Goal: Entertainment & Leisure: Consume media (video, audio)

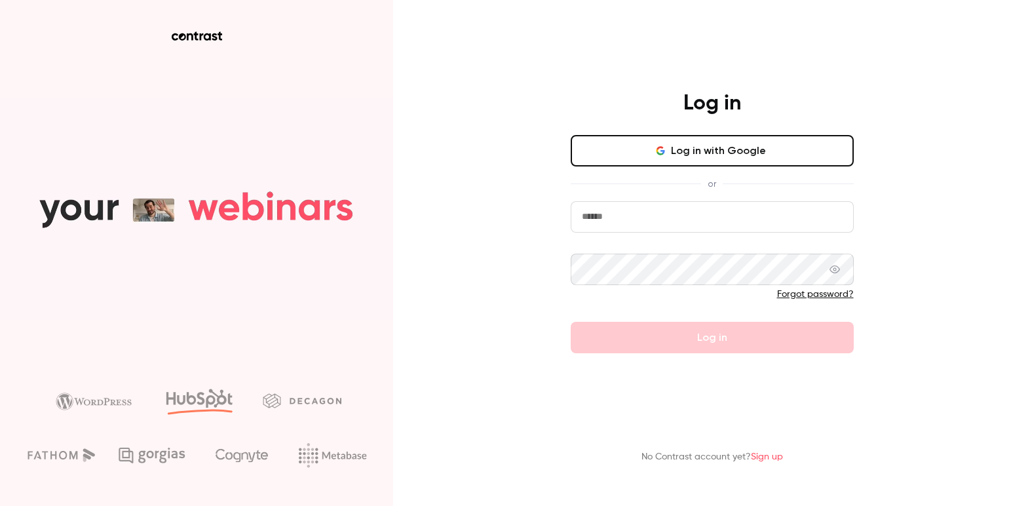
click at [655, 152] on button "Log in with Google" at bounding box center [711, 150] width 283 height 31
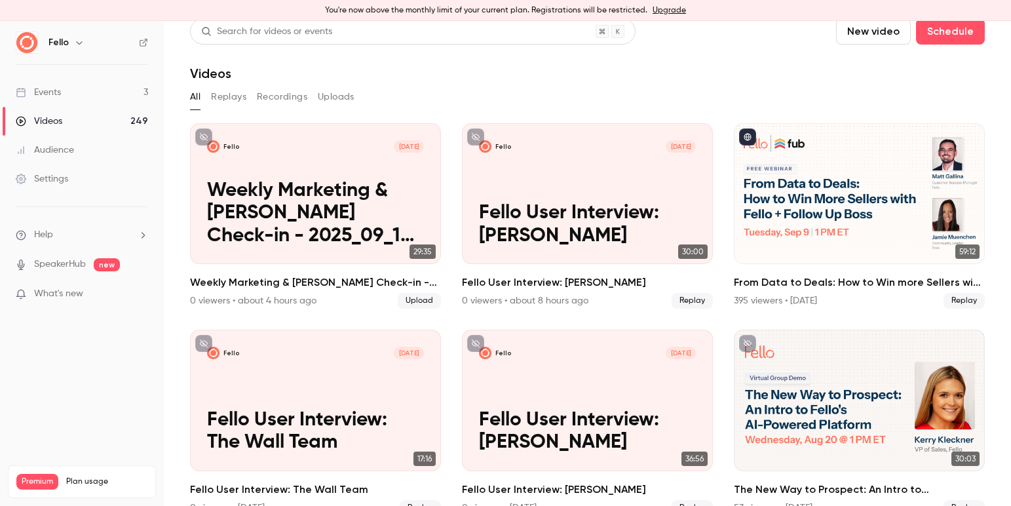
scroll to position [12, 0]
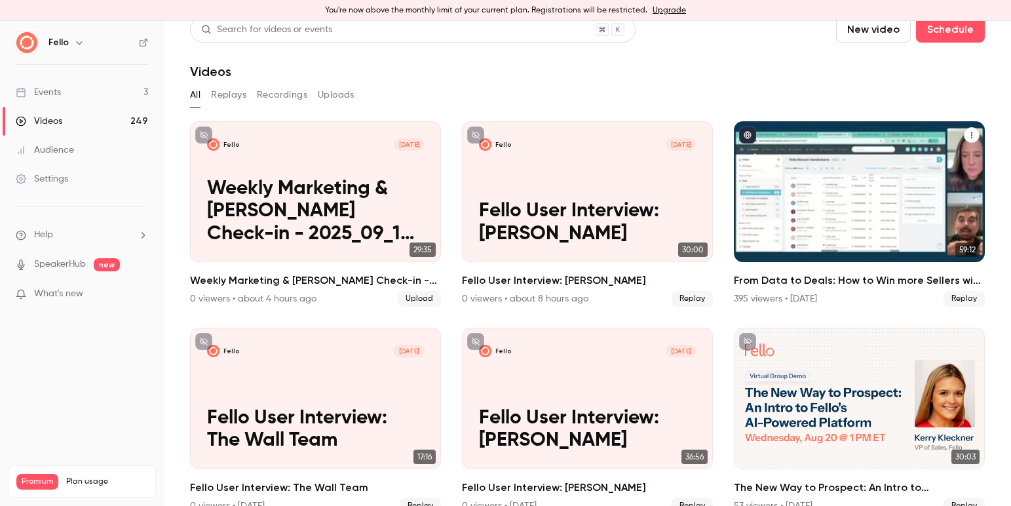
click at [835, 225] on div "From Data to Deals: How to Win more Sellers with Fello + Follow Up Boss" at bounding box center [859, 191] width 251 height 141
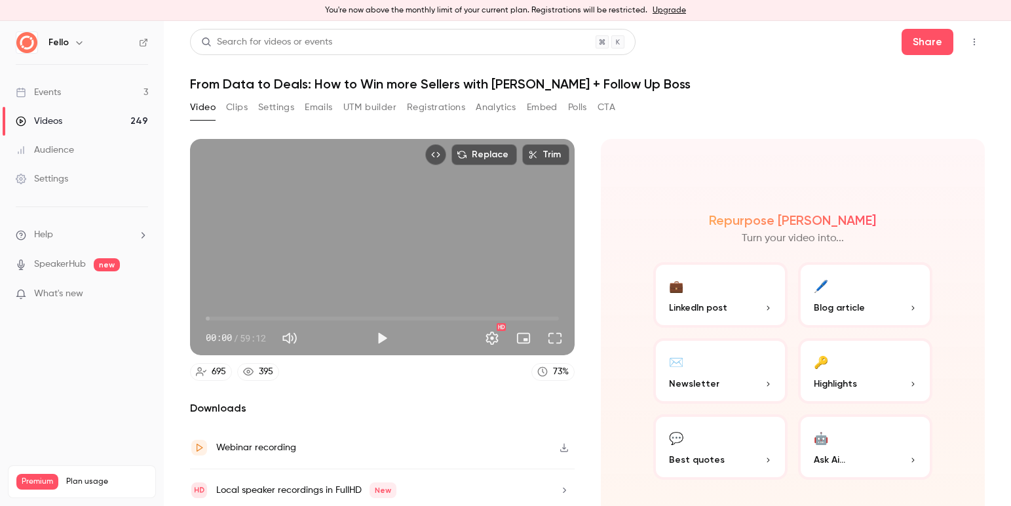
click at [971, 47] on button "Top Bar Actions" at bounding box center [973, 41] width 21 height 21
click at [878, 37] on div at bounding box center [505, 253] width 1011 height 506
click at [930, 45] on button "Share" at bounding box center [927, 42] width 52 height 26
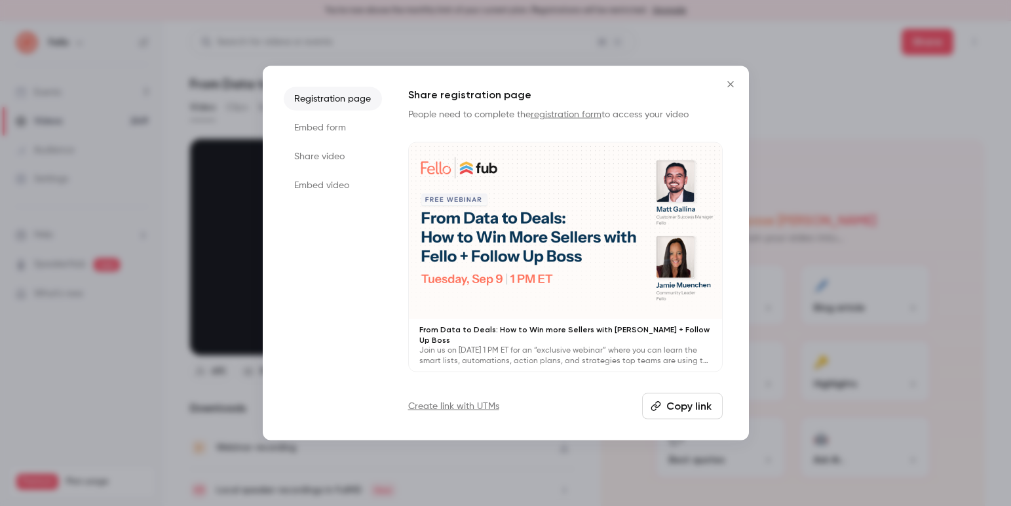
click at [337, 163] on li "Share video" at bounding box center [333, 157] width 98 height 24
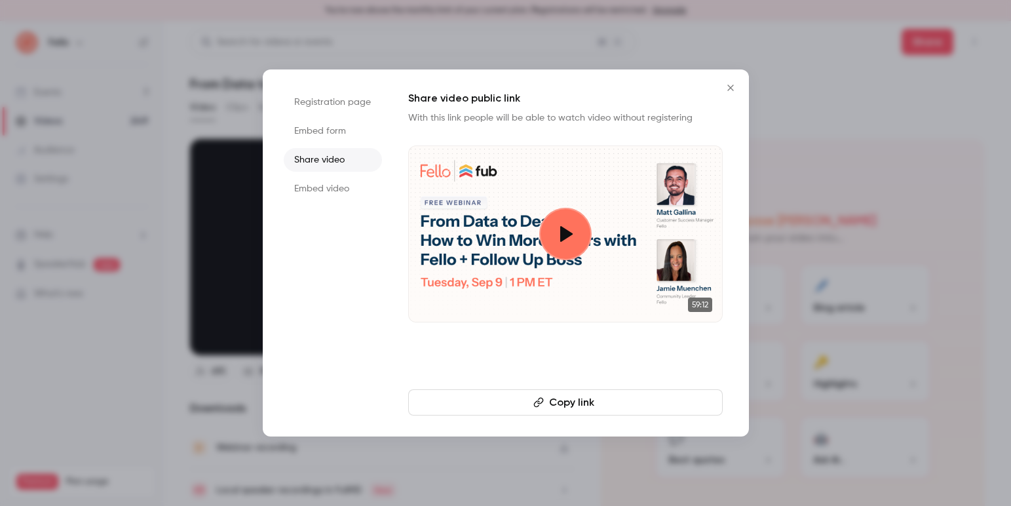
click at [571, 408] on button "Copy link" at bounding box center [565, 402] width 314 height 26
click at [815, 314] on div at bounding box center [505, 253] width 1011 height 506
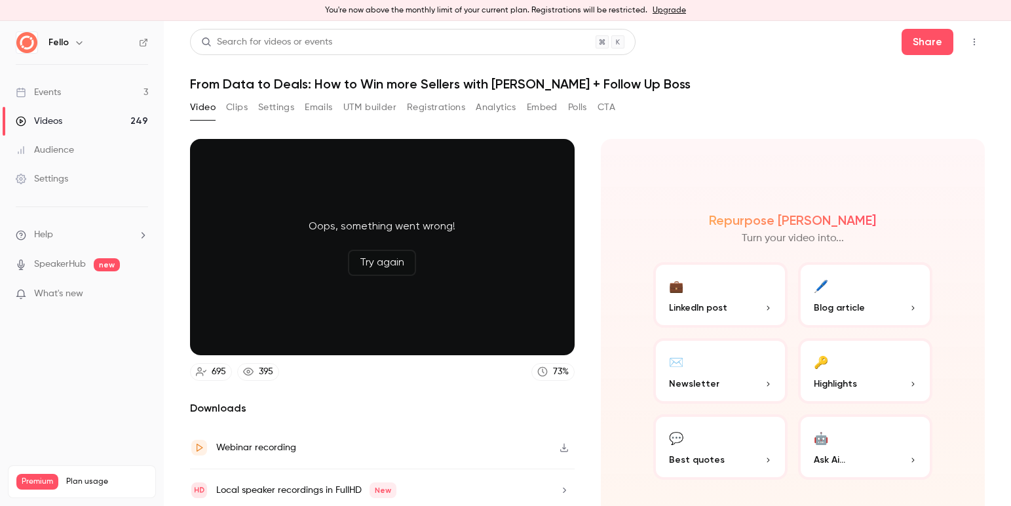
click at [445, 108] on button "Registrations" at bounding box center [436, 107] width 58 height 21
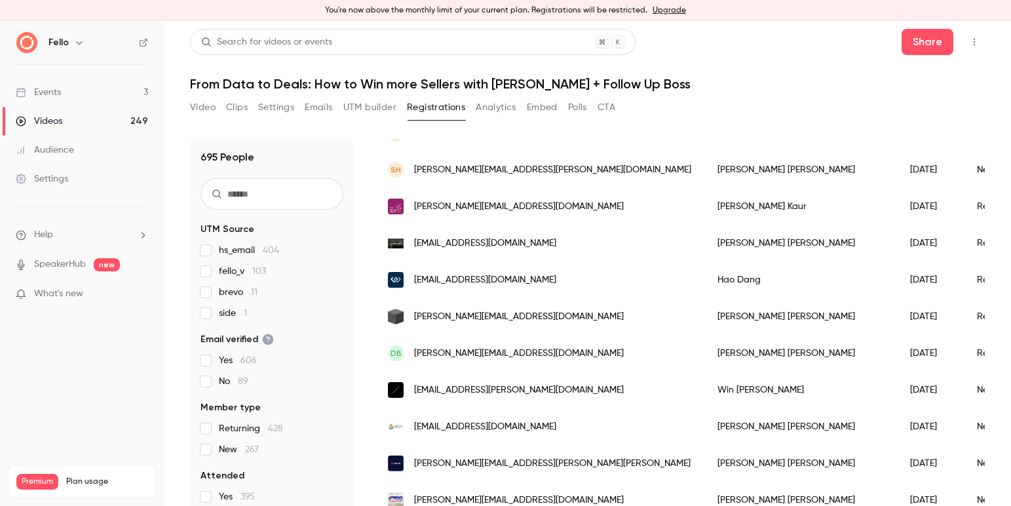
scroll to position [482, 0]
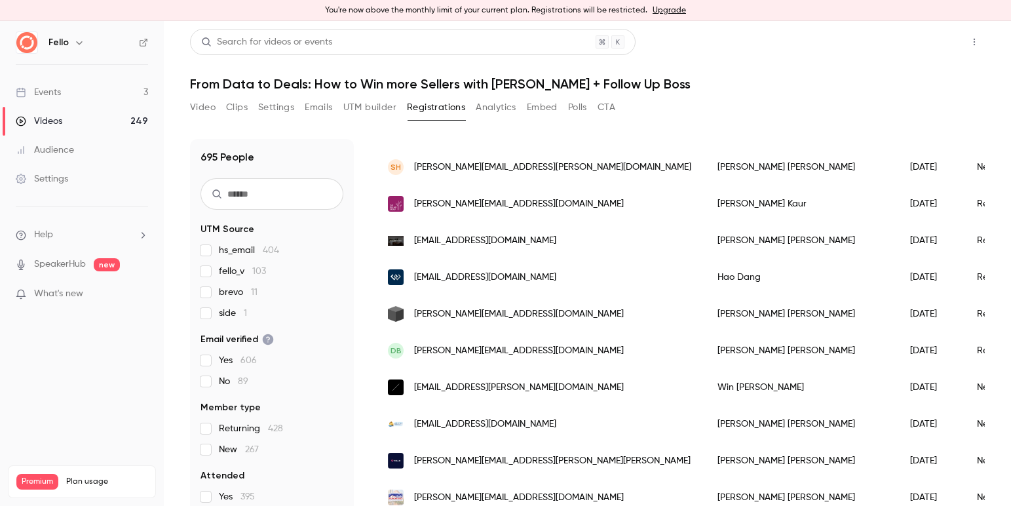
click at [916, 50] on button "Share" at bounding box center [927, 42] width 52 height 26
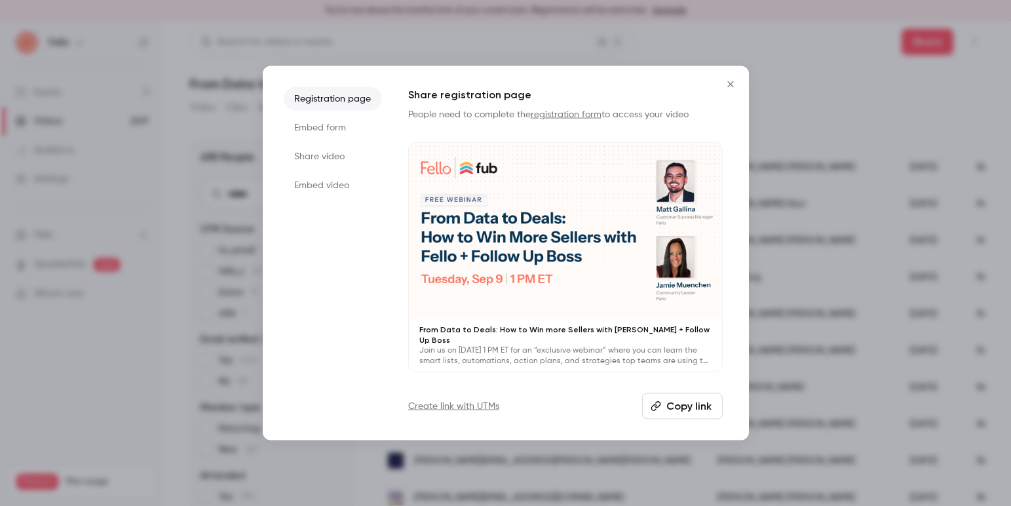
click at [332, 168] on li "Share video" at bounding box center [333, 157] width 98 height 24
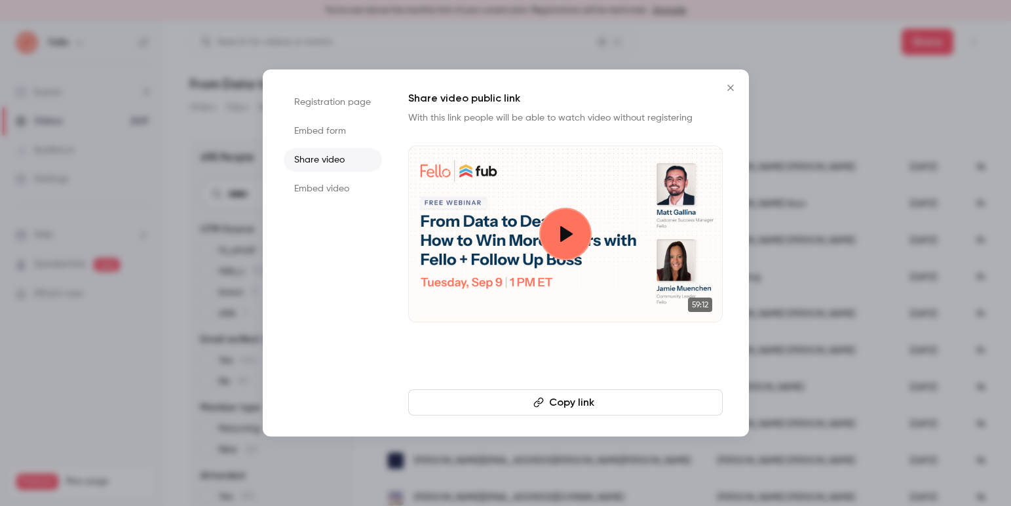
click at [547, 411] on button "Copy link" at bounding box center [565, 402] width 314 height 26
click at [737, 92] on icon "Close" at bounding box center [730, 88] width 16 height 10
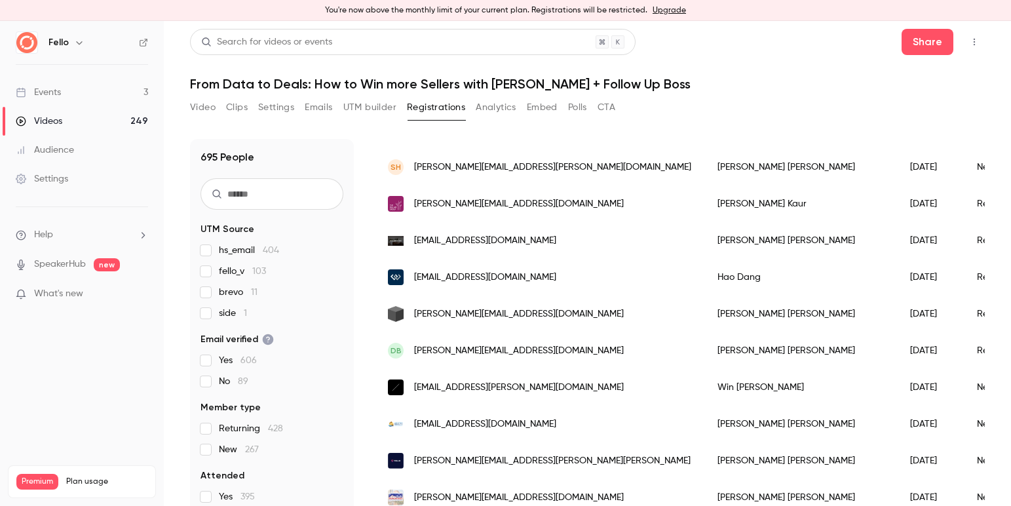
click at [217, 104] on div "Video Clips Settings Emails UTM builder Registrations Analytics Embed Polls CTA" at bounding box center [402, 107] width 425 height 21
click at [240, 105] on button "Clips" at bounding box center [237, 107] width 22 height 21
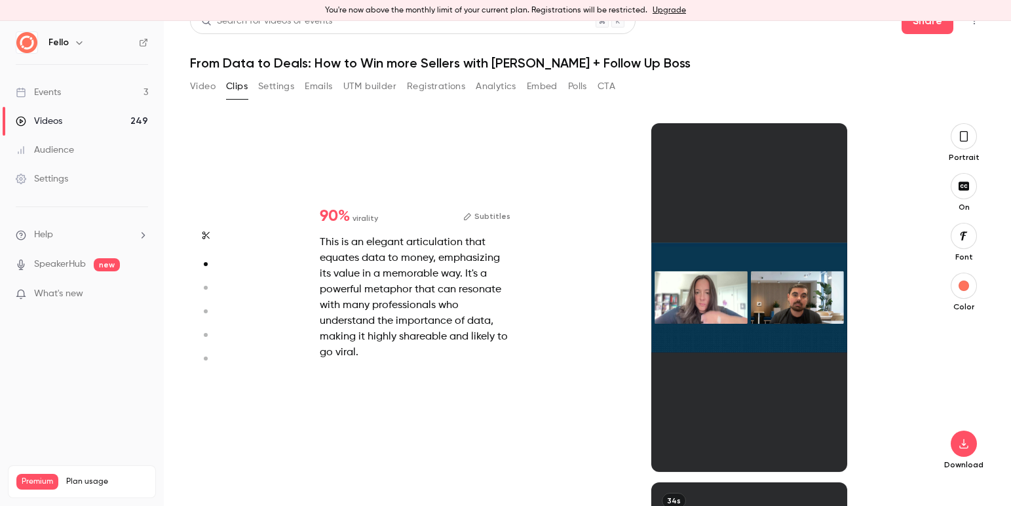
scroll to position [359, 0]
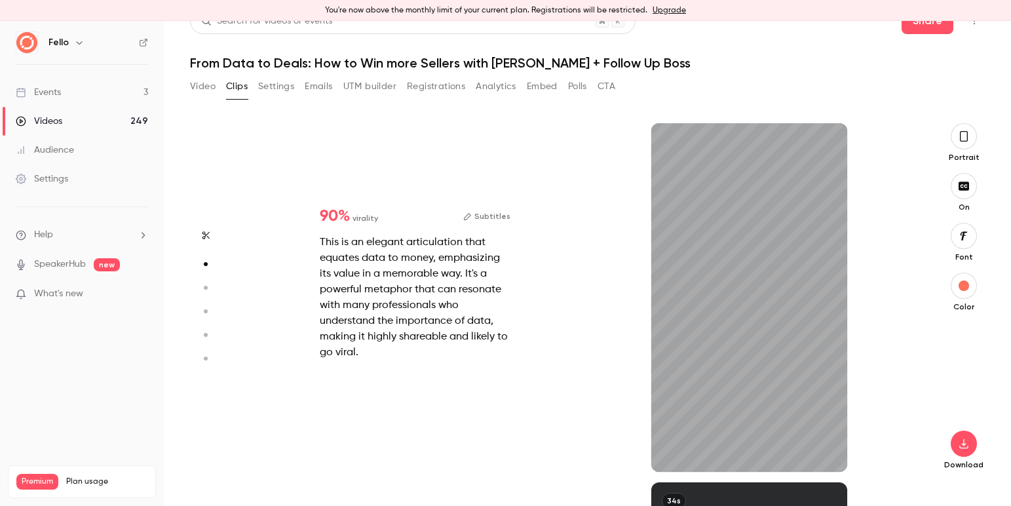
type input "*"
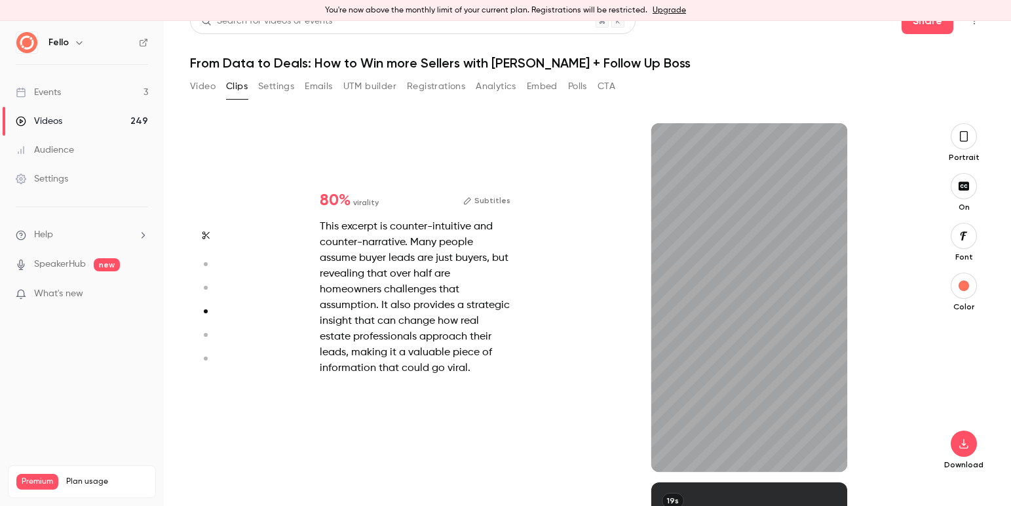
scroll to position [1077, 0]
type input "*"
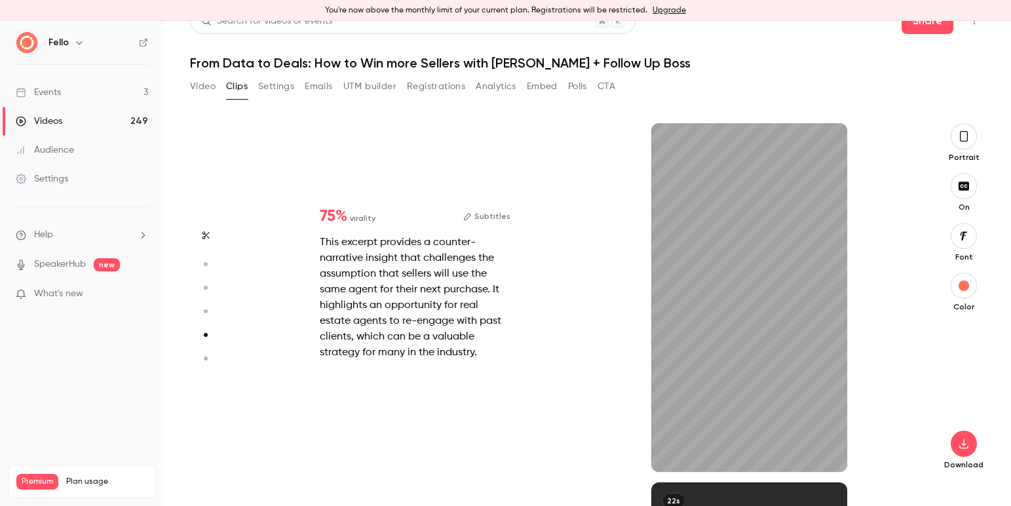
scroll to position [1436, 0]
type input "*"
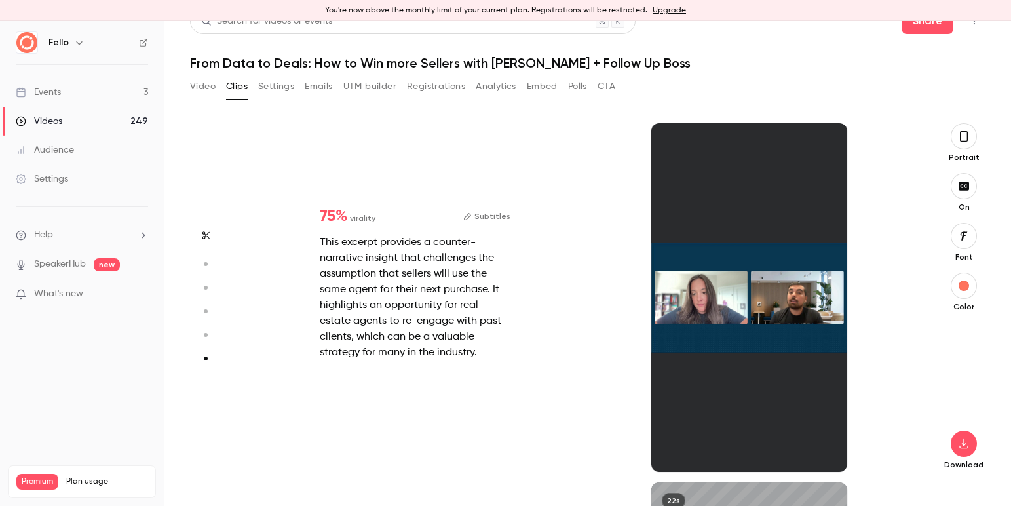
type input "*"
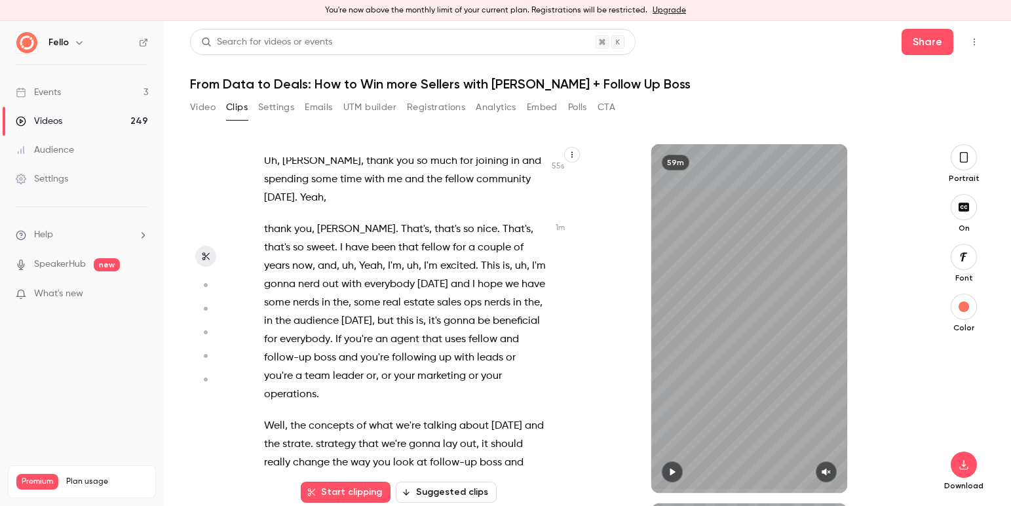
scroll to position [0, 0]
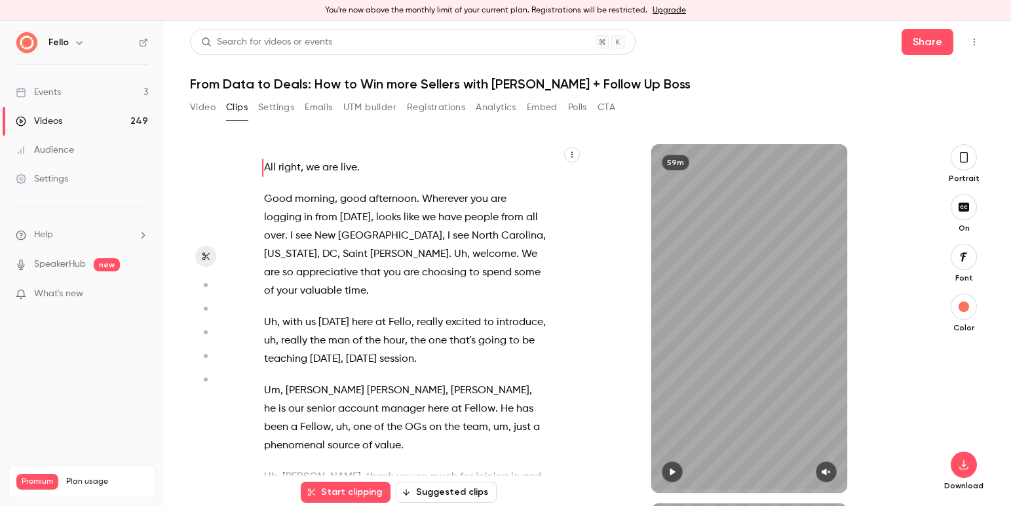
click at [204, 113] on button "Video" at bounding box center [203, 107] width 26 height 21
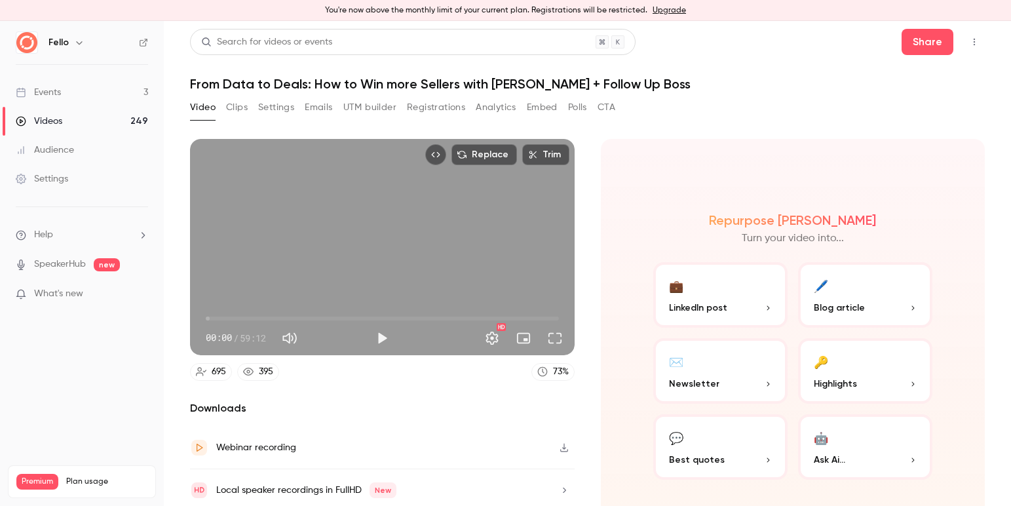
scroll to position [48, 0]
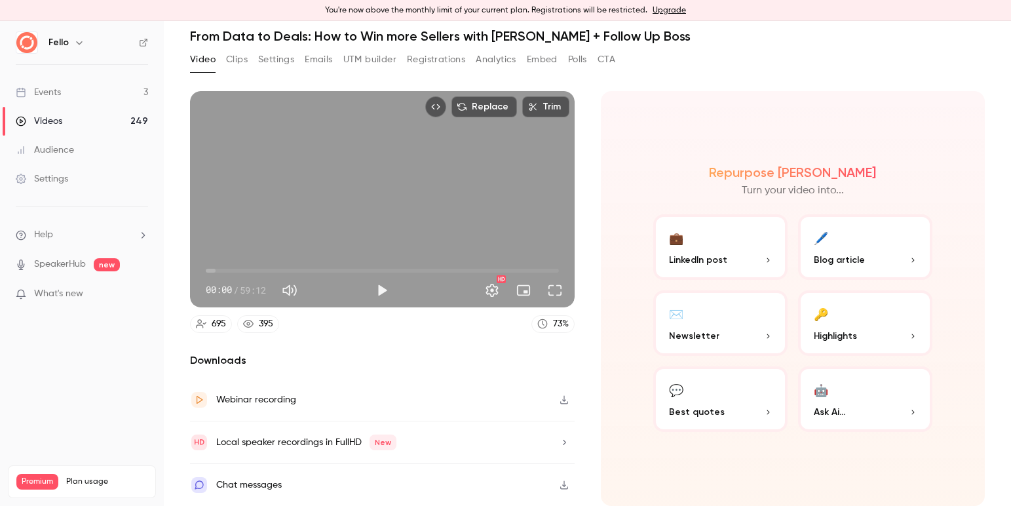
click at [506, 64] on button "Analytics" at bounding box center [495, 59] width 41 height 21
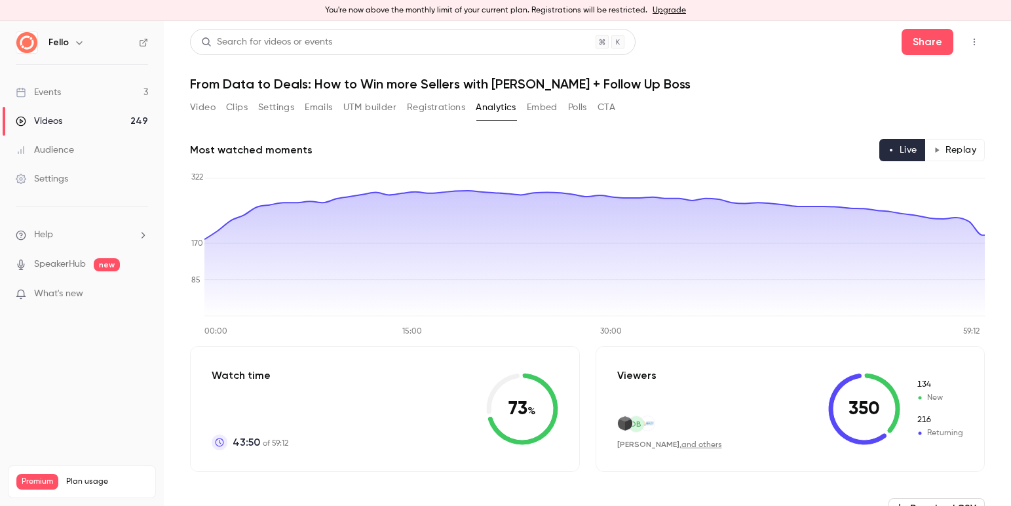
click at [272, 111] on button "Settings" at bounding box center [276, 107] width 36 height 21
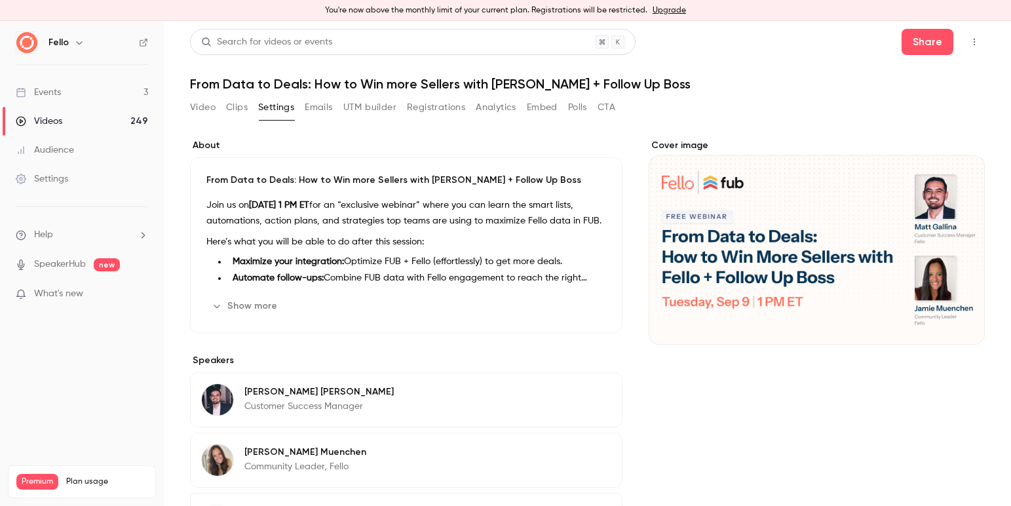
click at [239, 107] on button "Clips" at bounding box center [237, 107] width 22 height 21
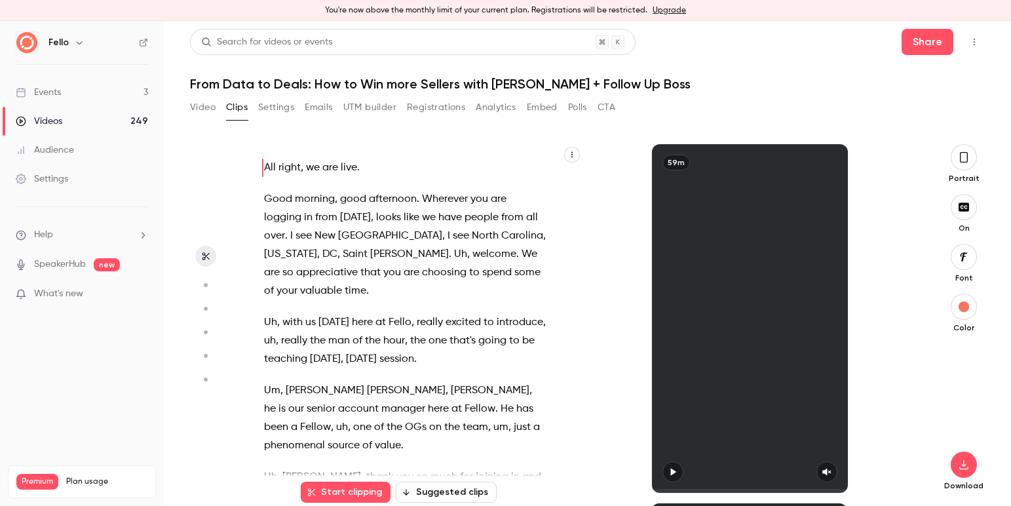
scroll to position [3, 0]
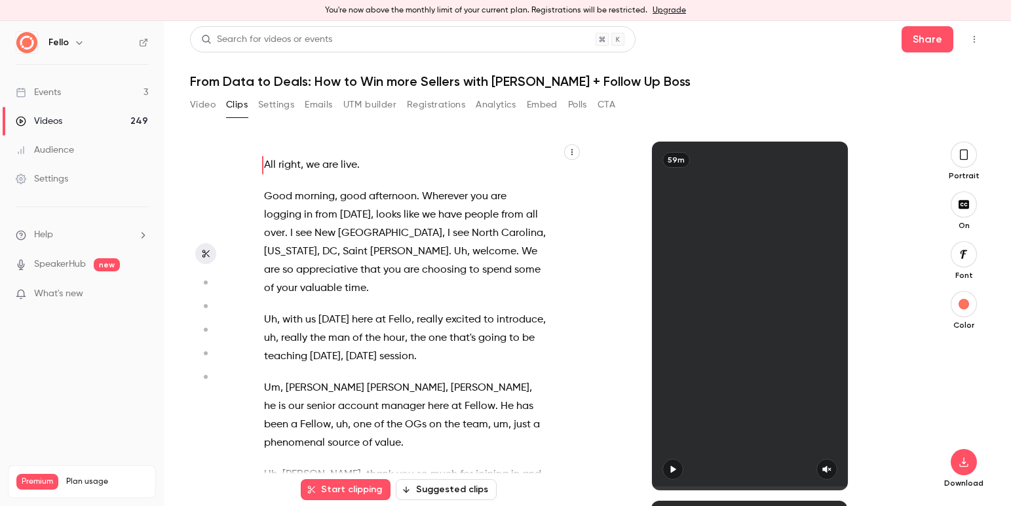
click at [205, 107] on button "Video" at bounding box center [203, 104] width 26 height 21
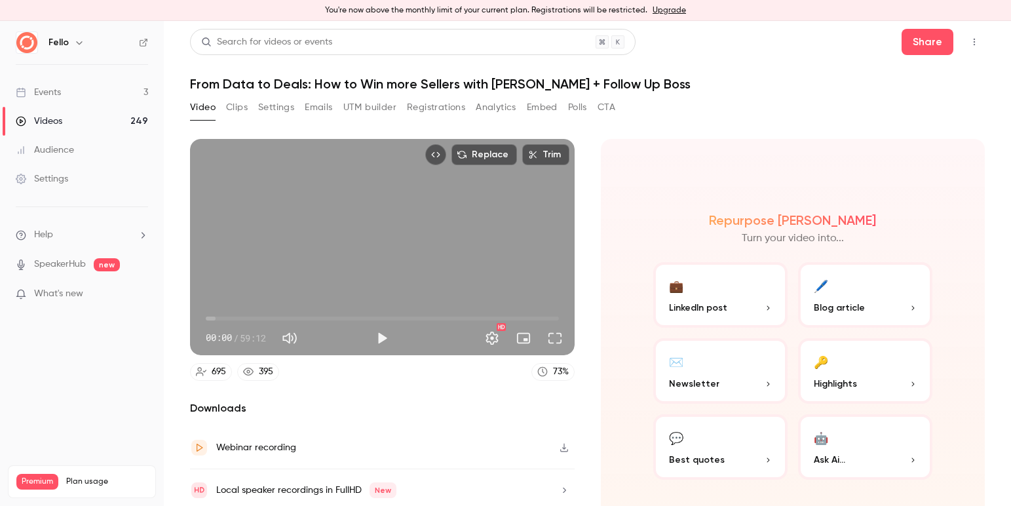
scroll to position [6, 0]
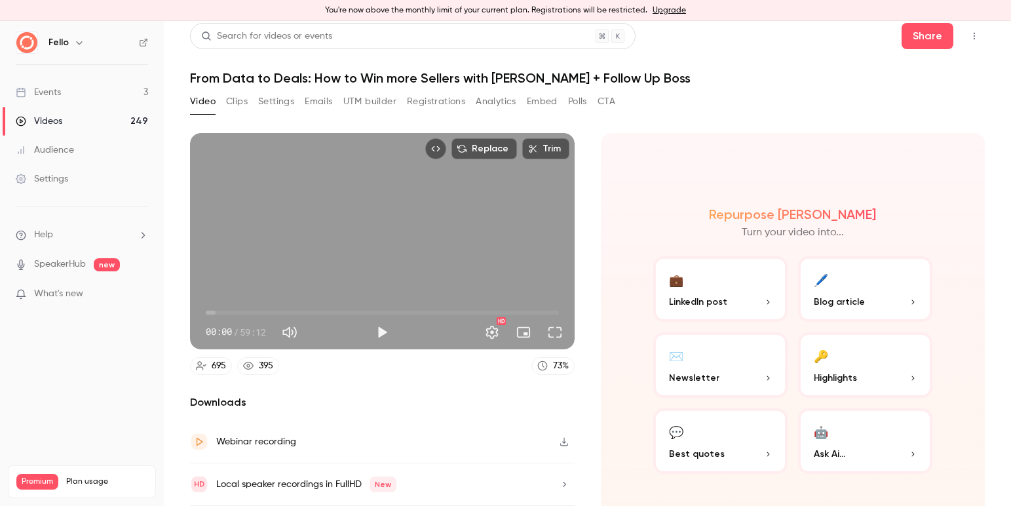
click at [832, 362] on button "🔑 Highlights" at bounding box center [865, 364] width 134 height 65
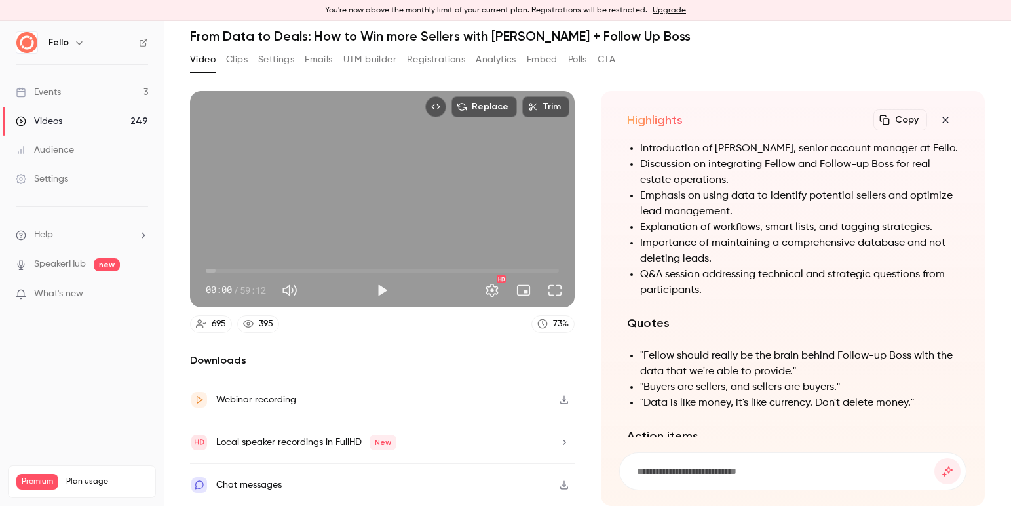
scroll to position [-324, 0]
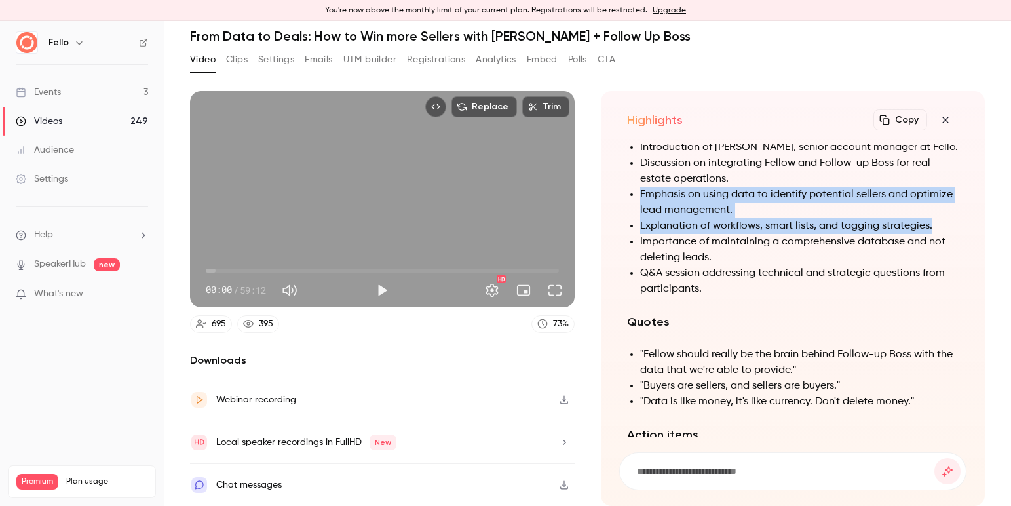
drag, startPoint x: 935, startPoint y: 231, endPoint x: 641, endPoint y: 195, distance: 296.8
click at [641, 195] on ul "Introduction of [PERSON_NAME], senior account manager at Fello. Discussion on i…" at bounding box center [793, 218] width 332 height 157
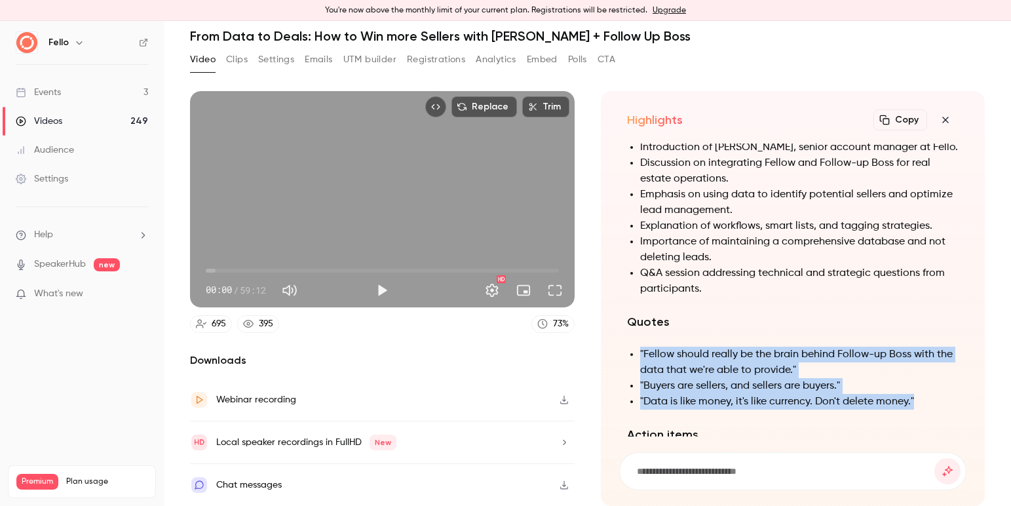
drag, startPoint x: 920, startPoint y: 403, endPoint x: 639, endPoint y: 361, distance: 284.7
click at [639, 361] on ul ""Fellow should really be the brain behind Follow-up Boss with the data that we'…" at bounding box center [793, 377] width 332 height 63
copy ul ""Fellow should really be the brain behind Follow-up Boss with the data that we'…"
click at [242, 59] on button "Clips" at bounding box center [237, 59] width 22 height 21
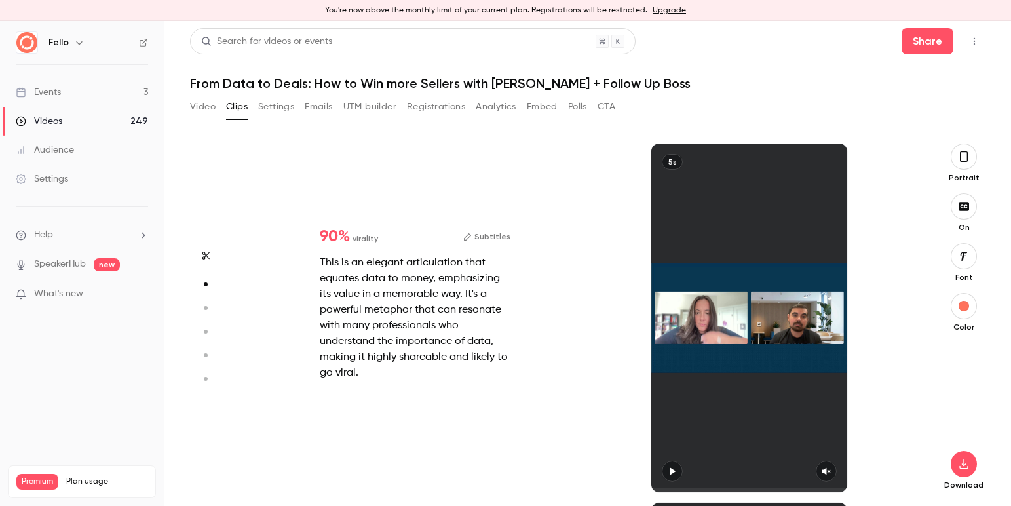
scroll to position [359, 0]
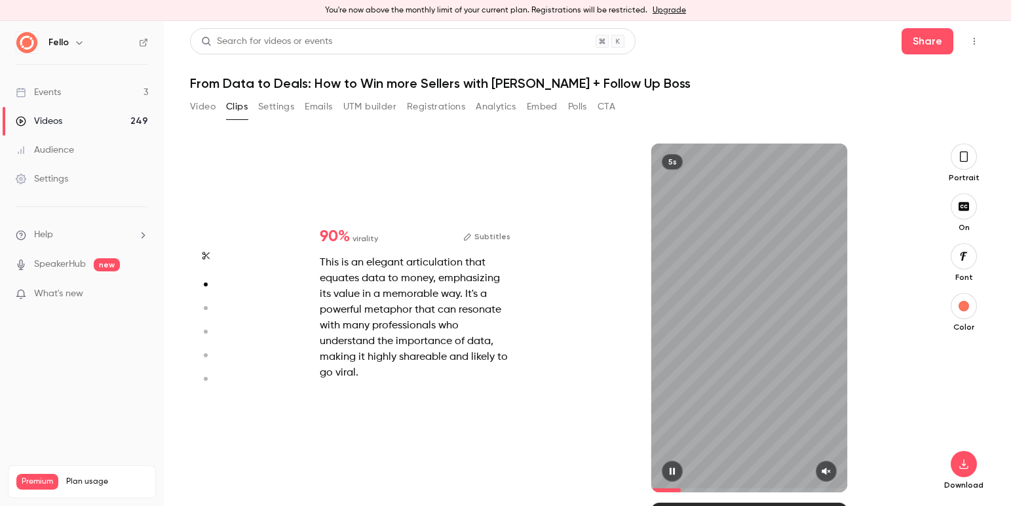
click at [770, 354] on div "5s" at bounding box center [749, 317] width 196 height 348
click at [671, 476] on button "button" at bounding box center [672, 470] width 21 height 21
click at [838, 478] on div at bounding box center [749, 470] width 196 height 21
click at [829, 468] on icon "button" at bounding box center [826, 470] width 10 height 9
click at [669, 470] on icon "button" at bounding box center [672, 470] width 10 height 9
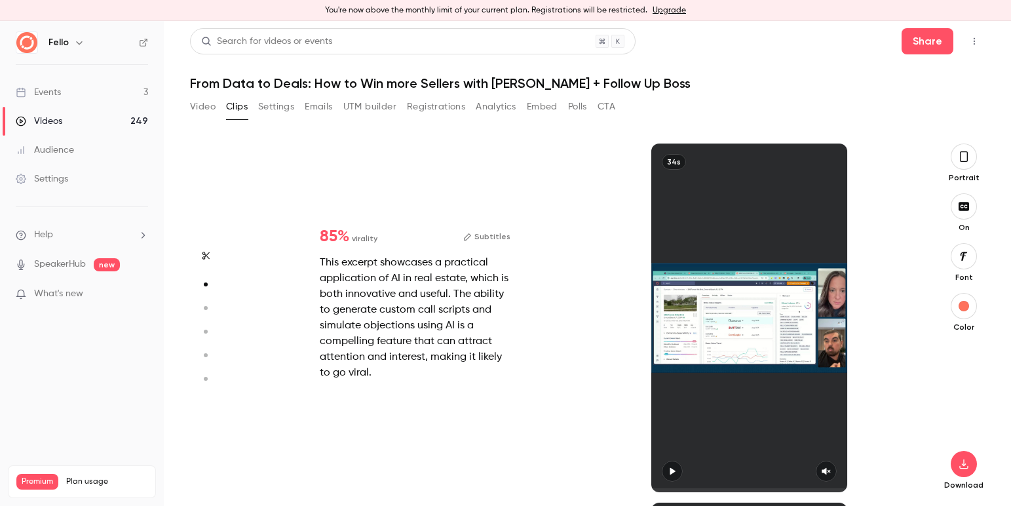
type input "*"
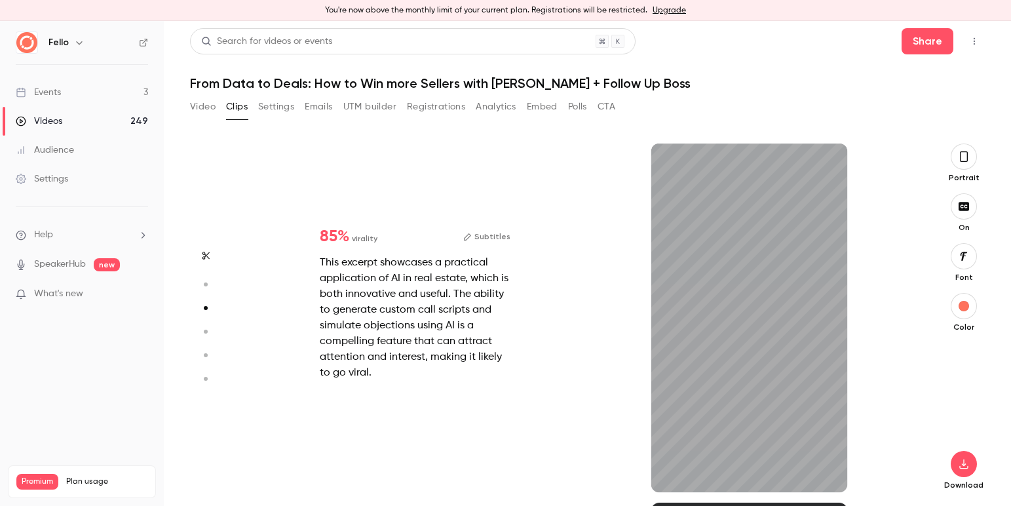
scroll to position [718, 0]
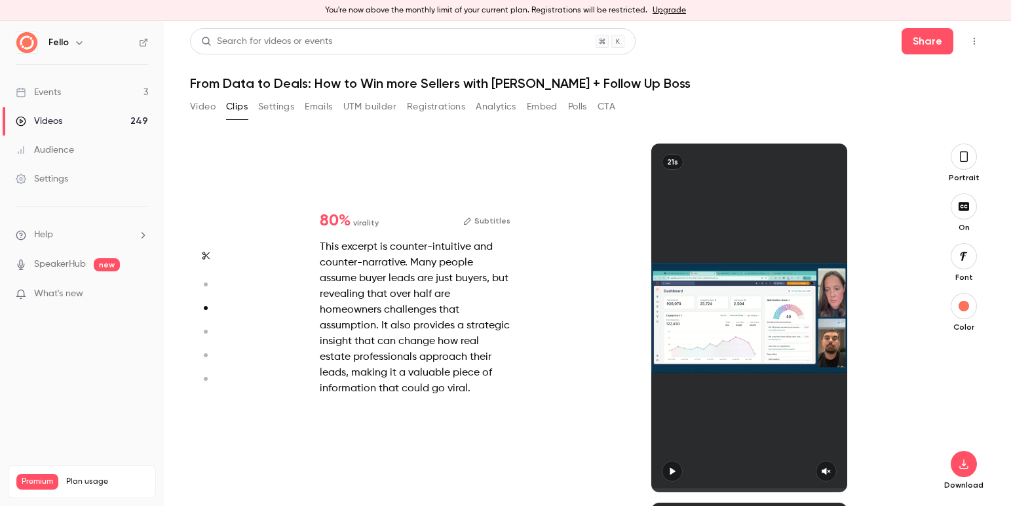
type input "*"
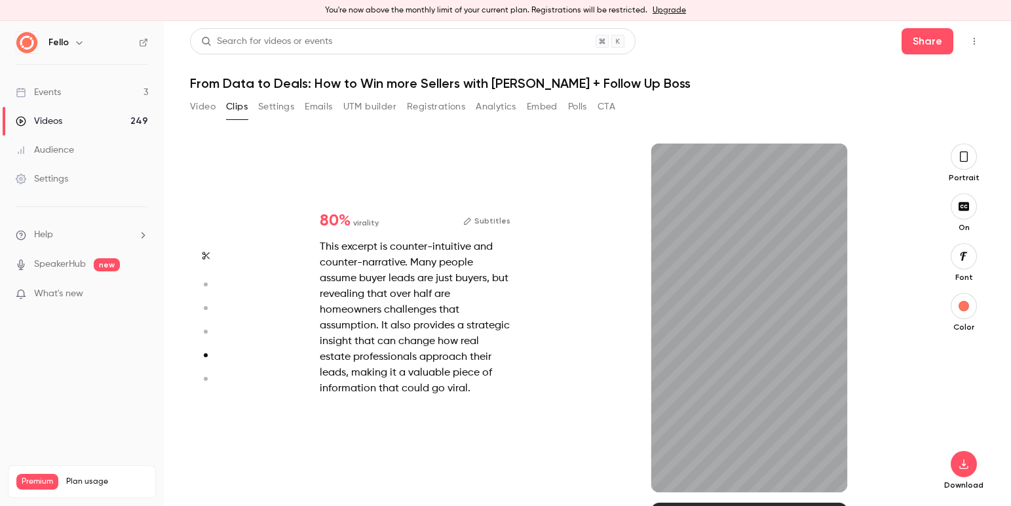
type input "*"
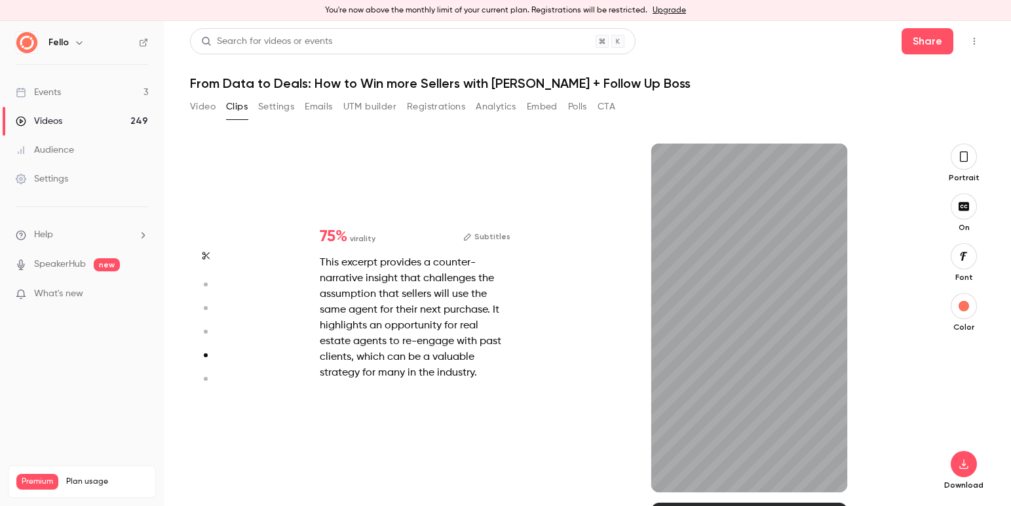
scroll to position [1436, 0]
click at [676, 469] on icon "button" at bounding box center [672, 470] width 10 height 9
click at [829, 473] on icon "button" at bounding box center [826, 470] width 10 height 9
click at [674, 470] on icon "button" at bounding box center [672, 470] width 10 height 9
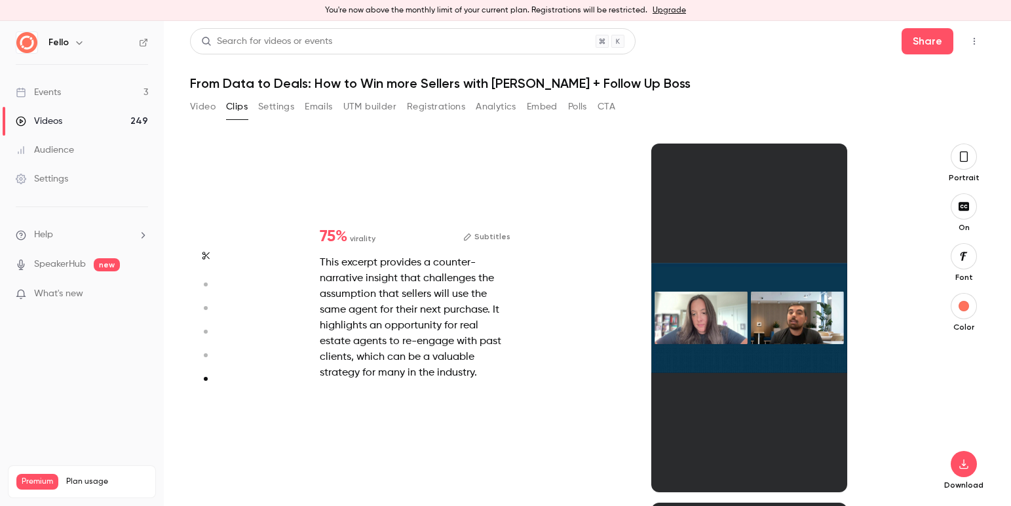
type input "*"
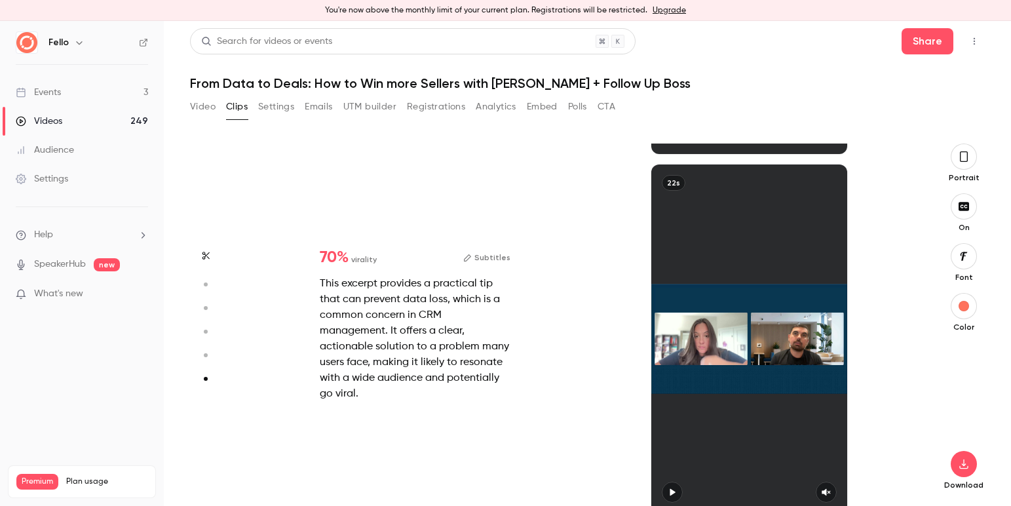
scroll to position [21, 0]
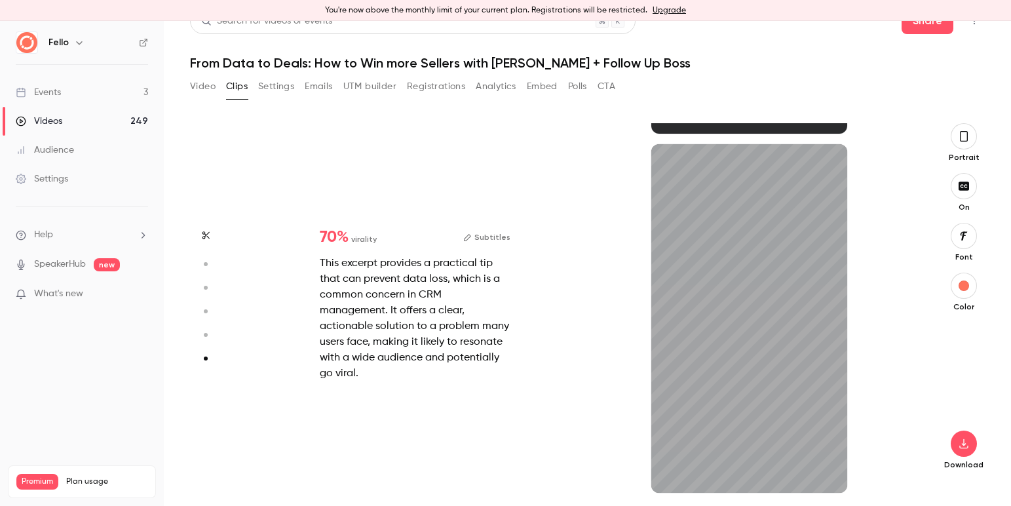
click at [605, 424] on div "22s" at bounding box center [749, 318] width 335 height 348
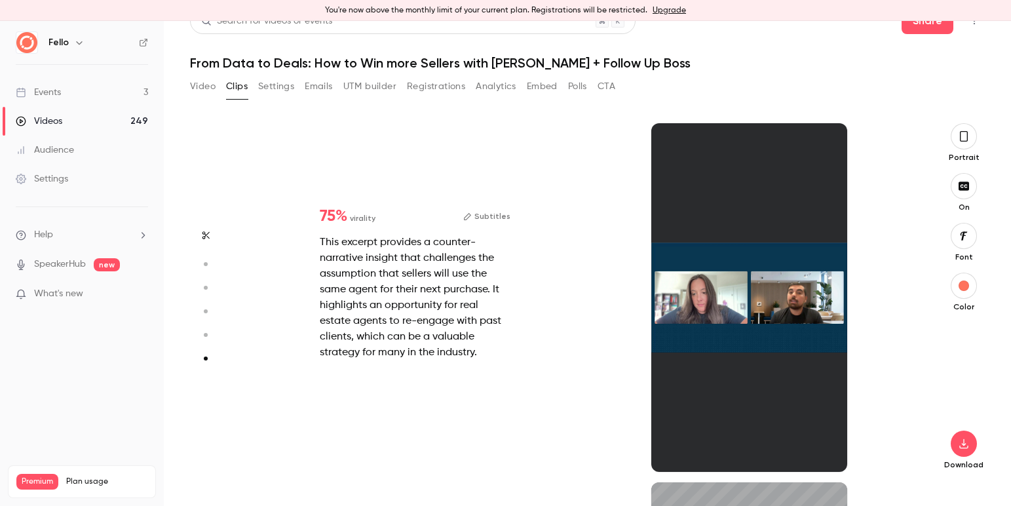
type input "*"
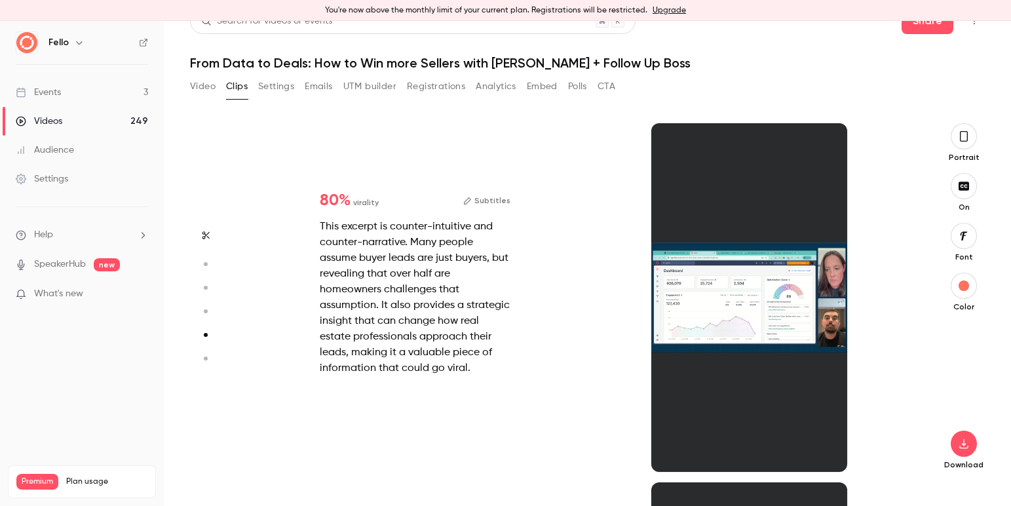
type input "*"
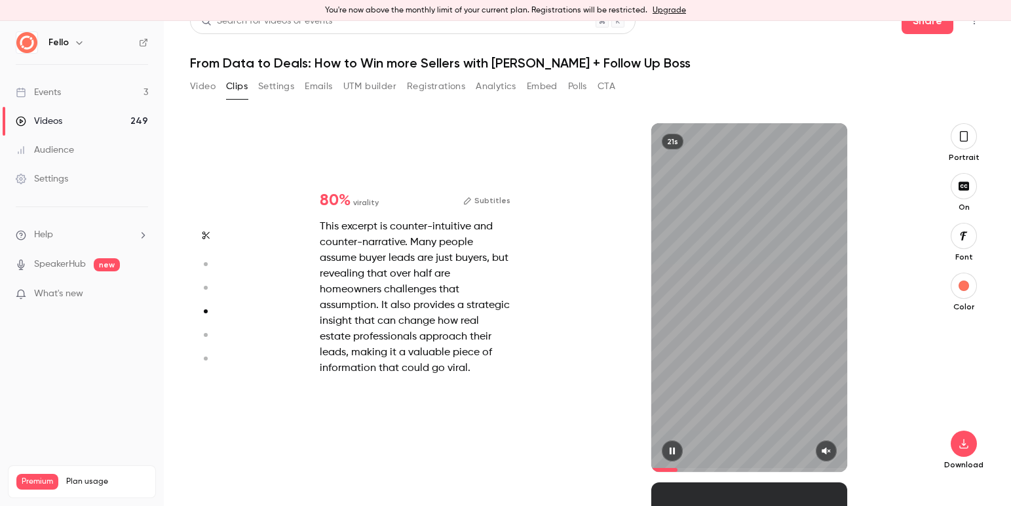
click at [829, 454] on icon "button" at bounding box center [826, 450] width 10 height 9
type input "*"
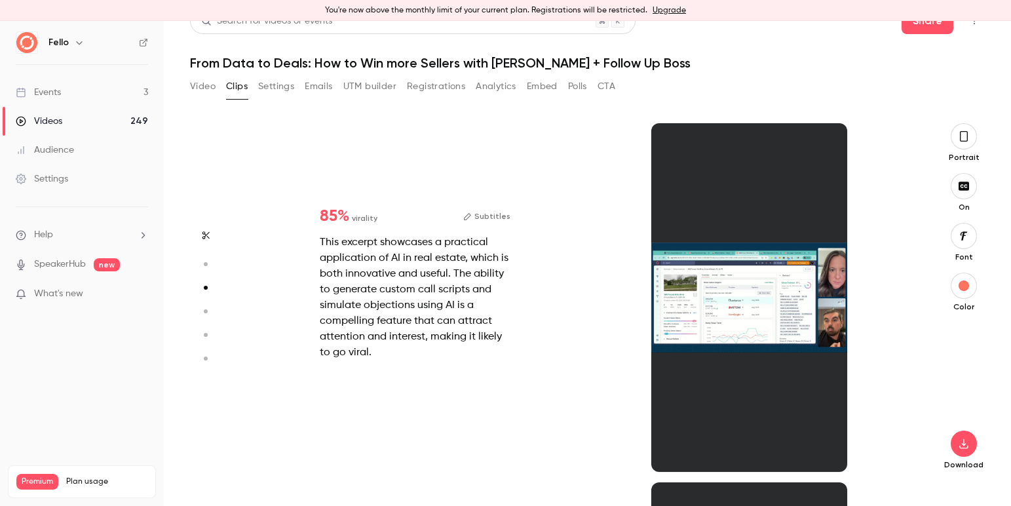
scroll to position [718, 0]
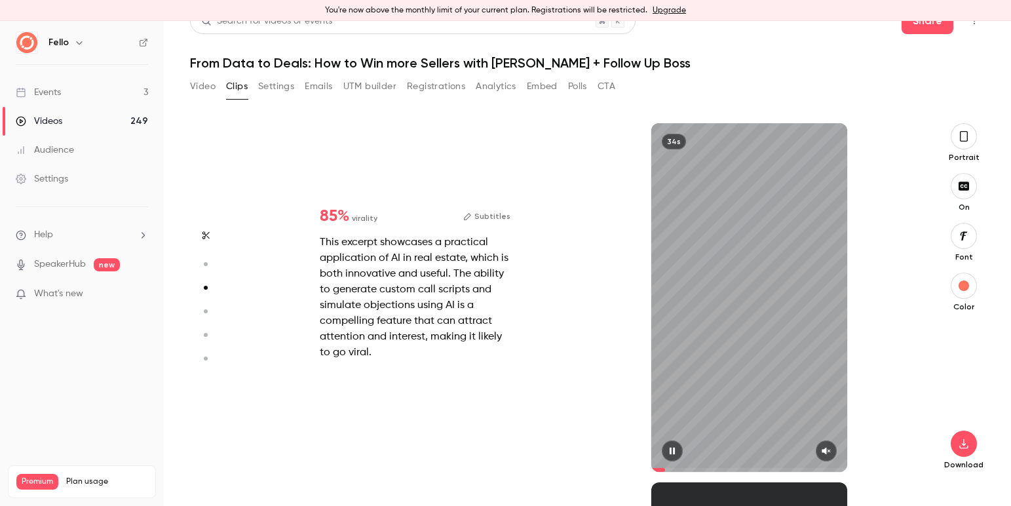
click at [825, 445] on button "button" at bounding box center [825, 450] width 21 height 21
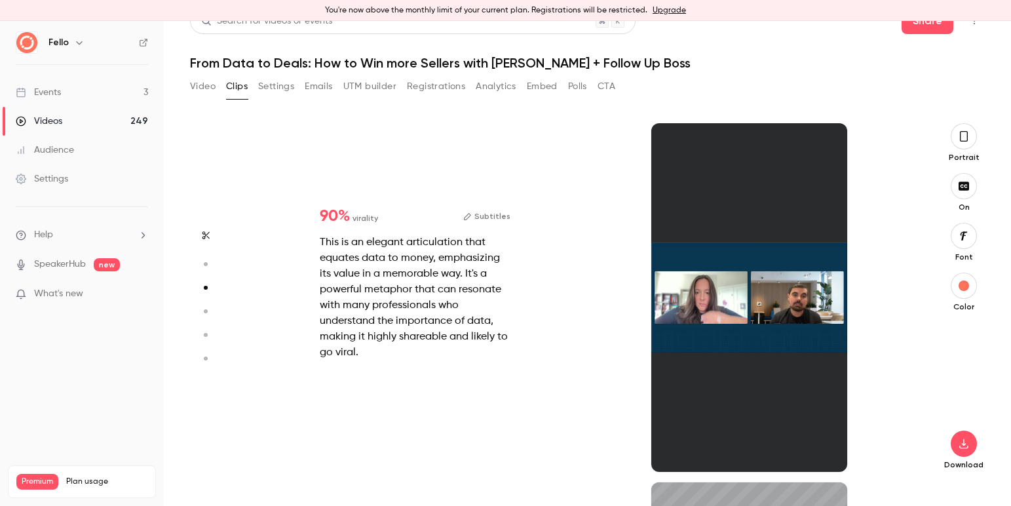
type input "*"
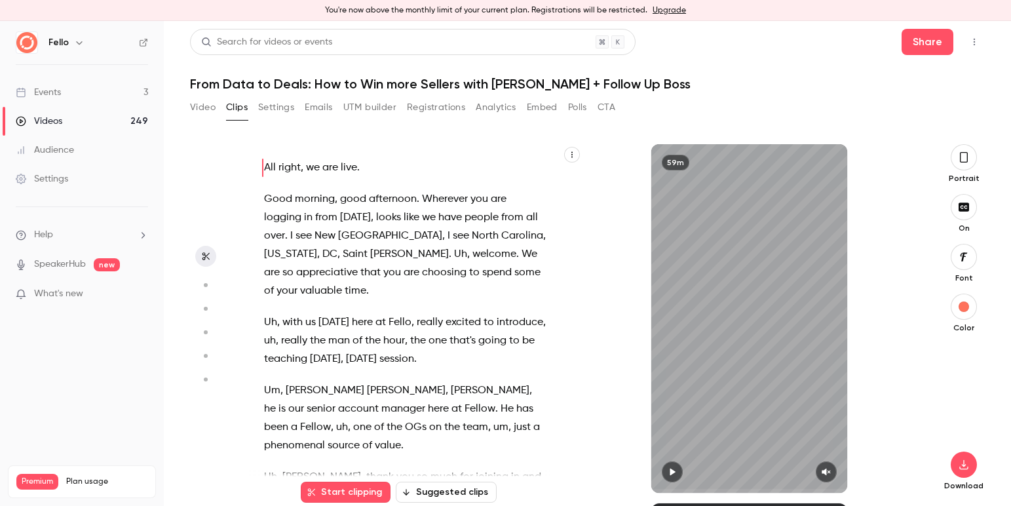
scroll to position [0, 0]
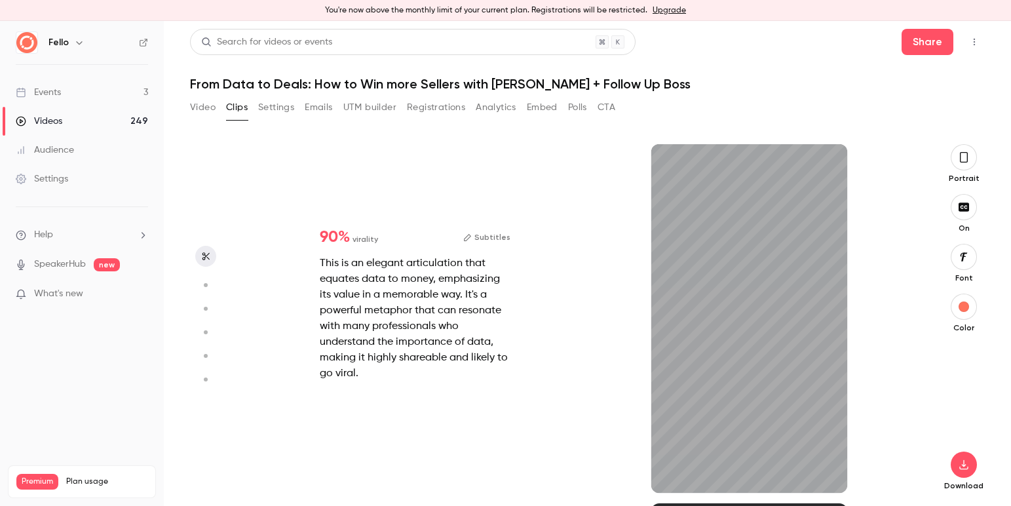
type input "*"
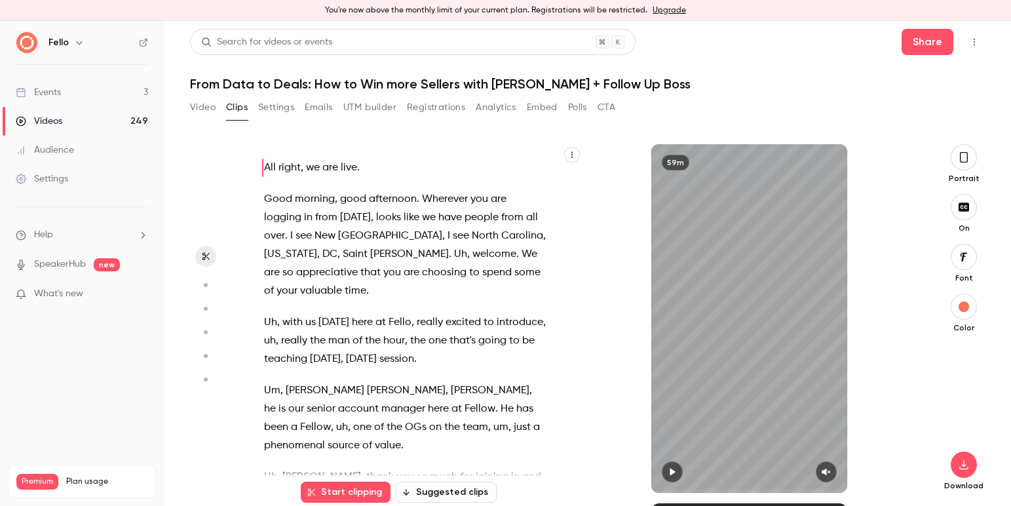
click at [204, 109] on button "Video" at bounding box center [203, 107] width 26 height 21
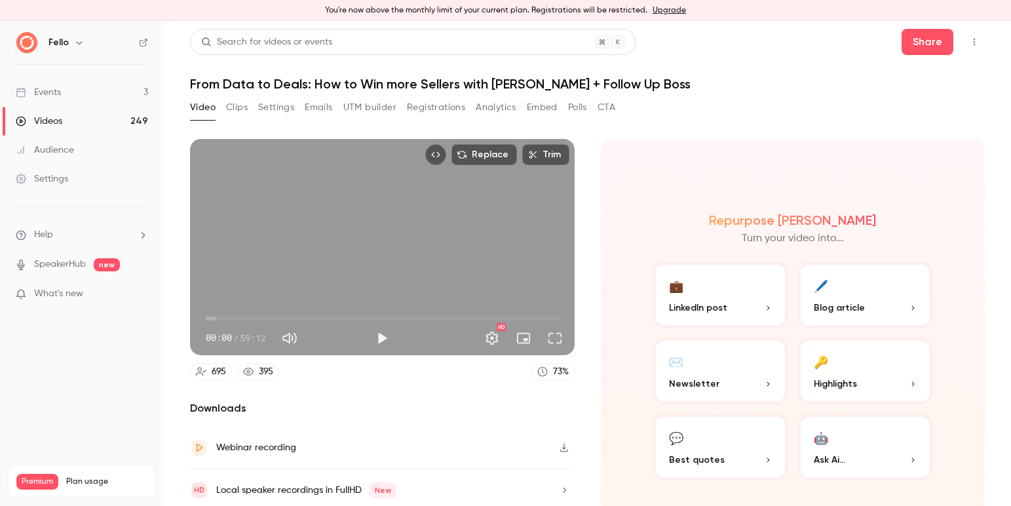
click at [314, 314] on span "00:00" at bounding box center [382, 318] width 353 height 21
click at [339, 315] on span "18:15" at bounding box center [382, 318] width 353 height 21
click at [360, 315] on span "22:25" at bounding box center [382, 318] width 353 height 21
click at [383, 336] on button "Play" at bounding box center [382, 338] width 26 height 26
click at [388, 318] on span "26:03" at bounding box center [382, 318] width 353 height 21
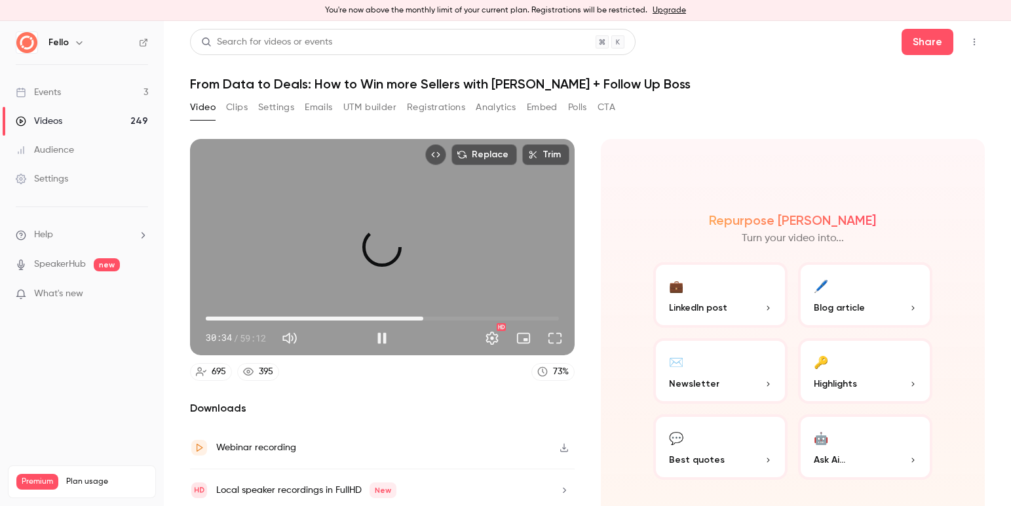
click at [423, 318] on span "36:29" at bounding box center [382, 318] width 353 height 21
click at [444, 318] on span "36:30" at bounding box center [382, 318] width 353 height 21
click at [466, 318] on span "43:38" at bounding box center [382, 318] width 353 height 21
click at [382, 337] on button "Pause" at bounding box center [382, 338] width 26 height 26
type input "******"
